Goal: Transaction & Acquisition: Purchase product/service

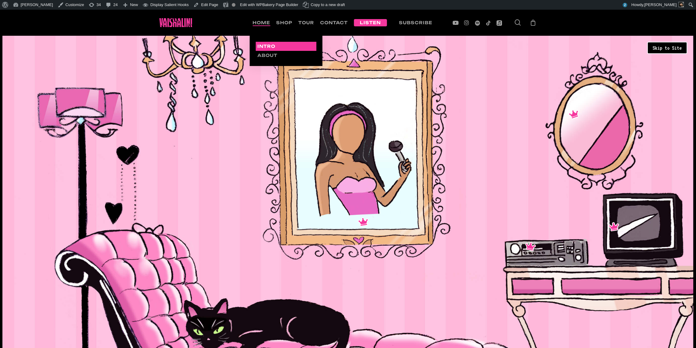
click at [279, 18] on li "shop" at bounding box center [285, 23] width 22 height 26
click at [279, 20] on span "shop" at bounding box center [285, 22] width 16 height 5
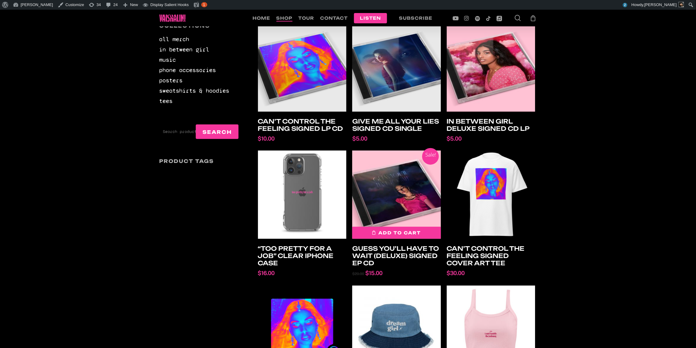
scroll to position [81, 0]
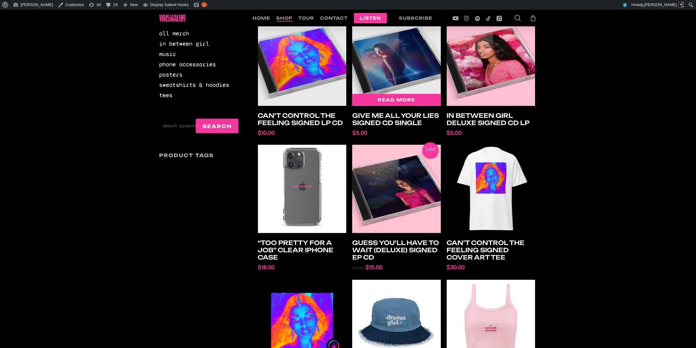
click at [413, 104] on link "Read more" at bounding box center [396, 100] width 89 height 12
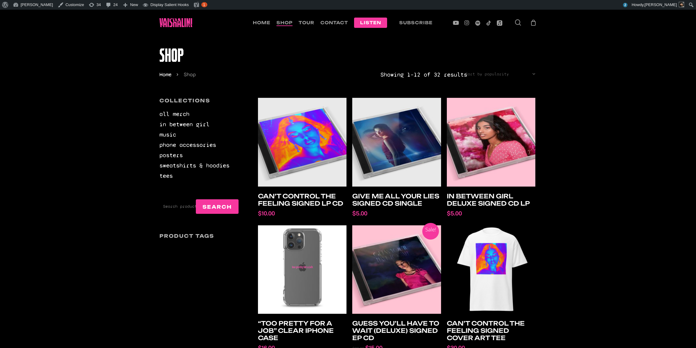
scroll to position [81, 0]
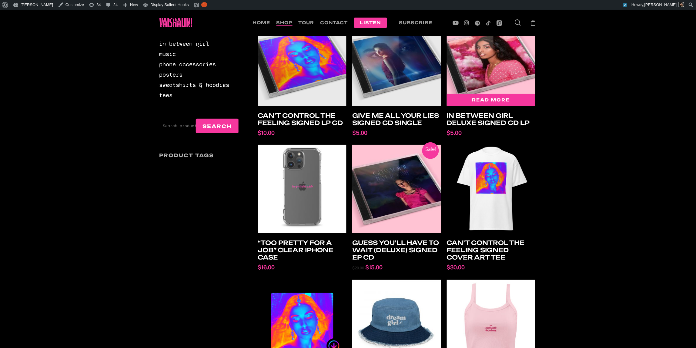
click at [492, 60] on img at bounding box center [491, 61] width 89 height 89
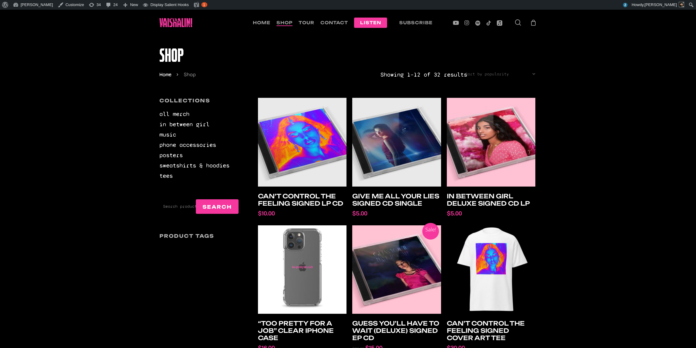
scroll to position [81, 0]
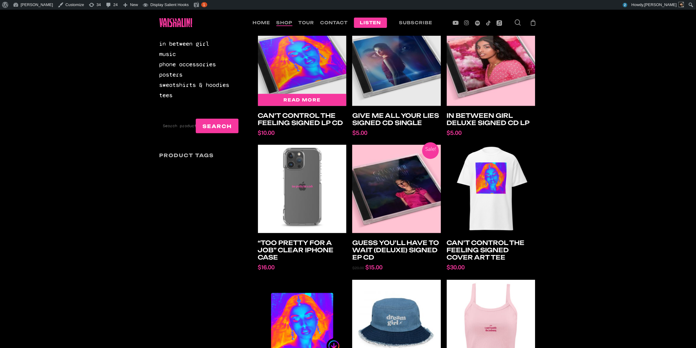
click at [261, 60] on img at bounding box center [302, 61] width 89 height 89
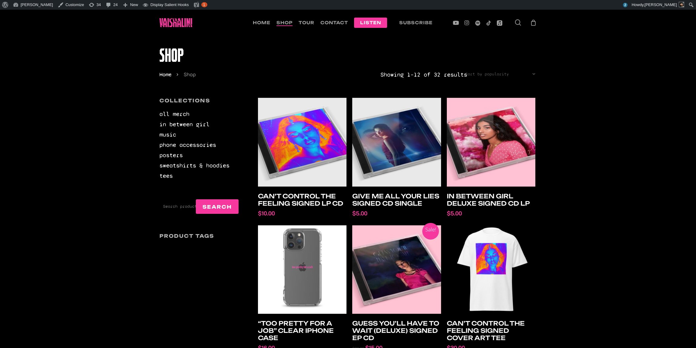
scroll to position [81, 0]
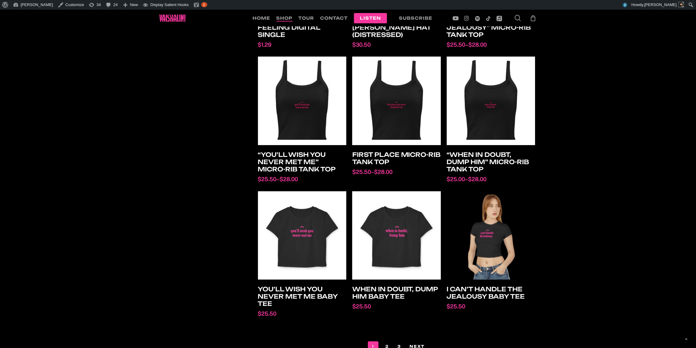
scroll to position [357, 0]
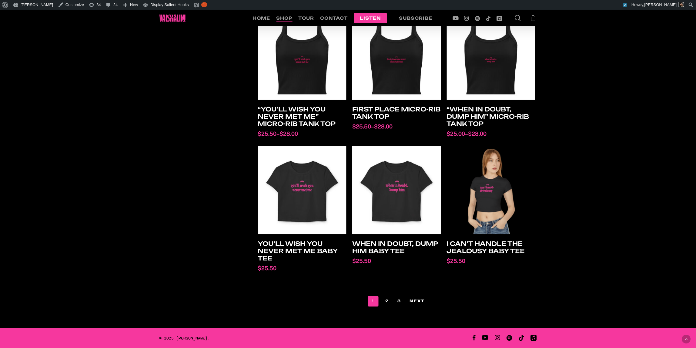
click at [386, 294] on div "Select options “Too Pretty For a Job” Clear iPhone Case $ 16.00 Sale! Add to ca…" at bounding box center [394, 28] width 285 height 575
click at [385, 297] on link "2" at bounding box center [388, 302] width 12 height 10
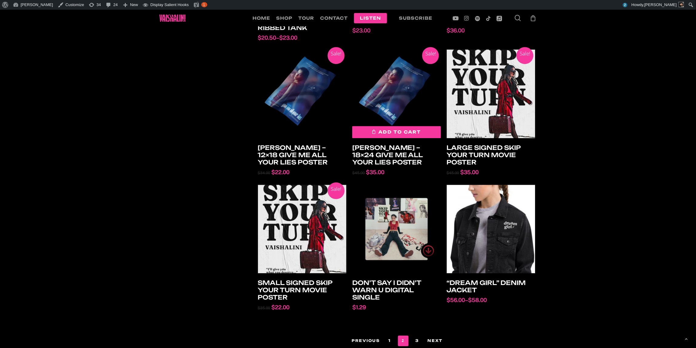
scroll to position [358, 0]
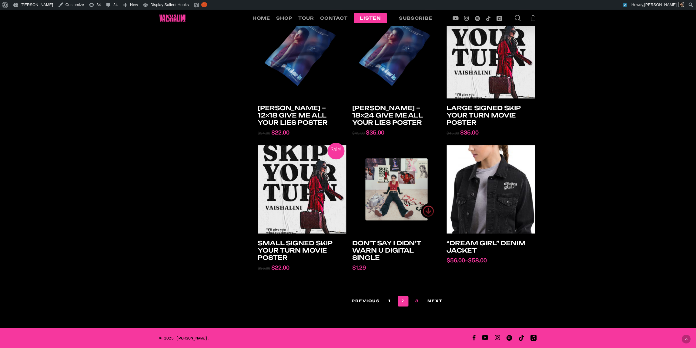
click at [414, 299] on link "3" at bounding box center [418, 302] width 12 height 10
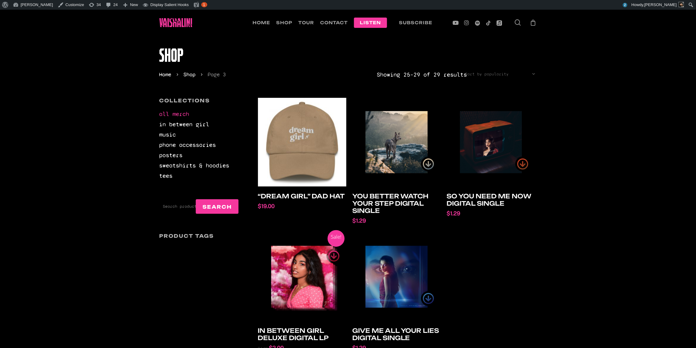
click at [176, 111] on link "all merch" at bounding box center [199, 114] width 79 height 8
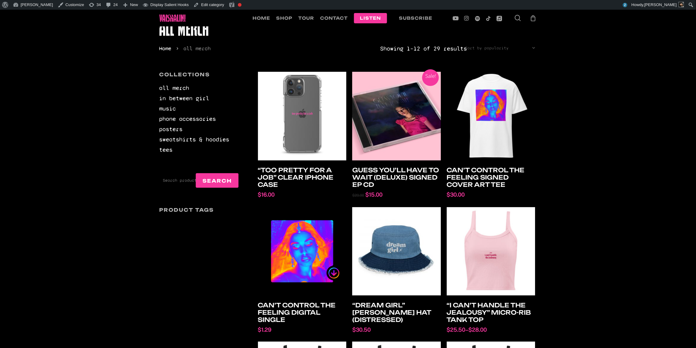
scroll to position [40, 0]
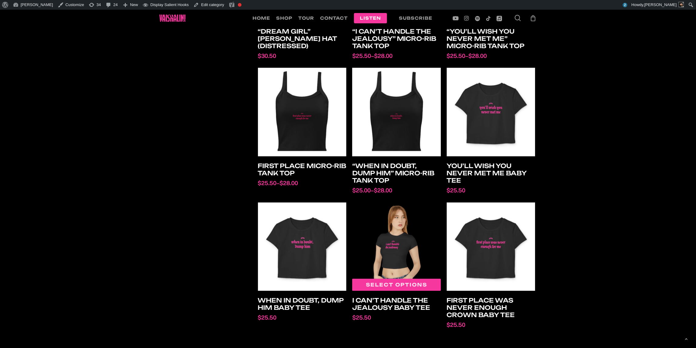
scroll to position [357, 0]
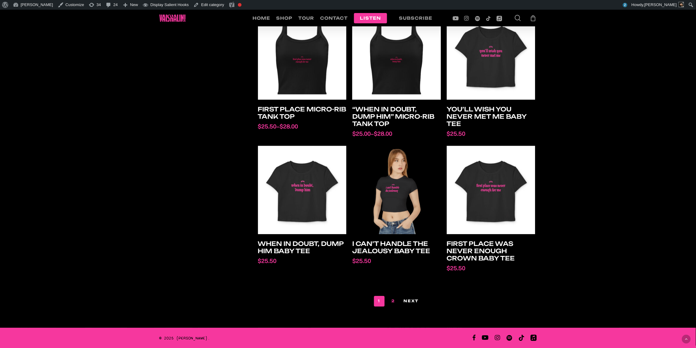
click at [395, 298] on link "2" at bounding box center [394, 302] width 12 height 10
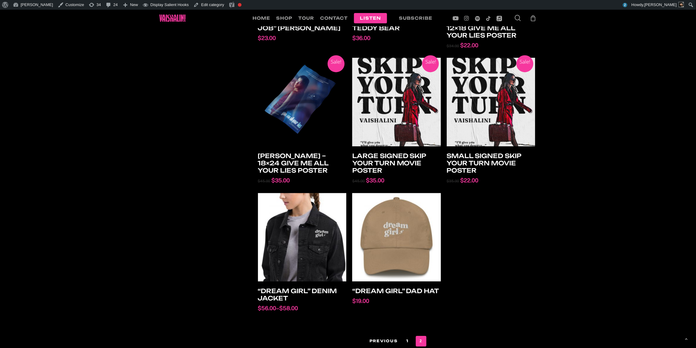
scroll to position [351, 0]
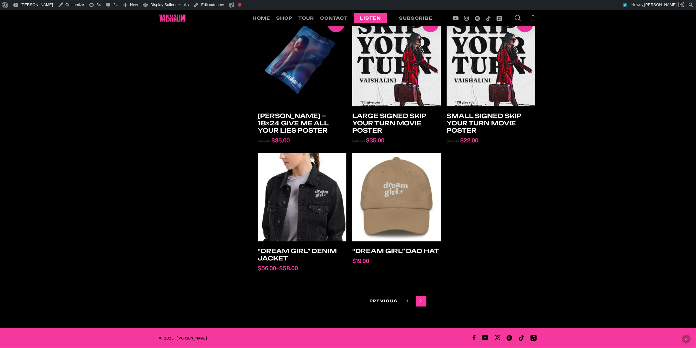
click at [407, 300] on link "1" at bounding box center [408, 302] width 10 height 10
